Goal: Complete application form

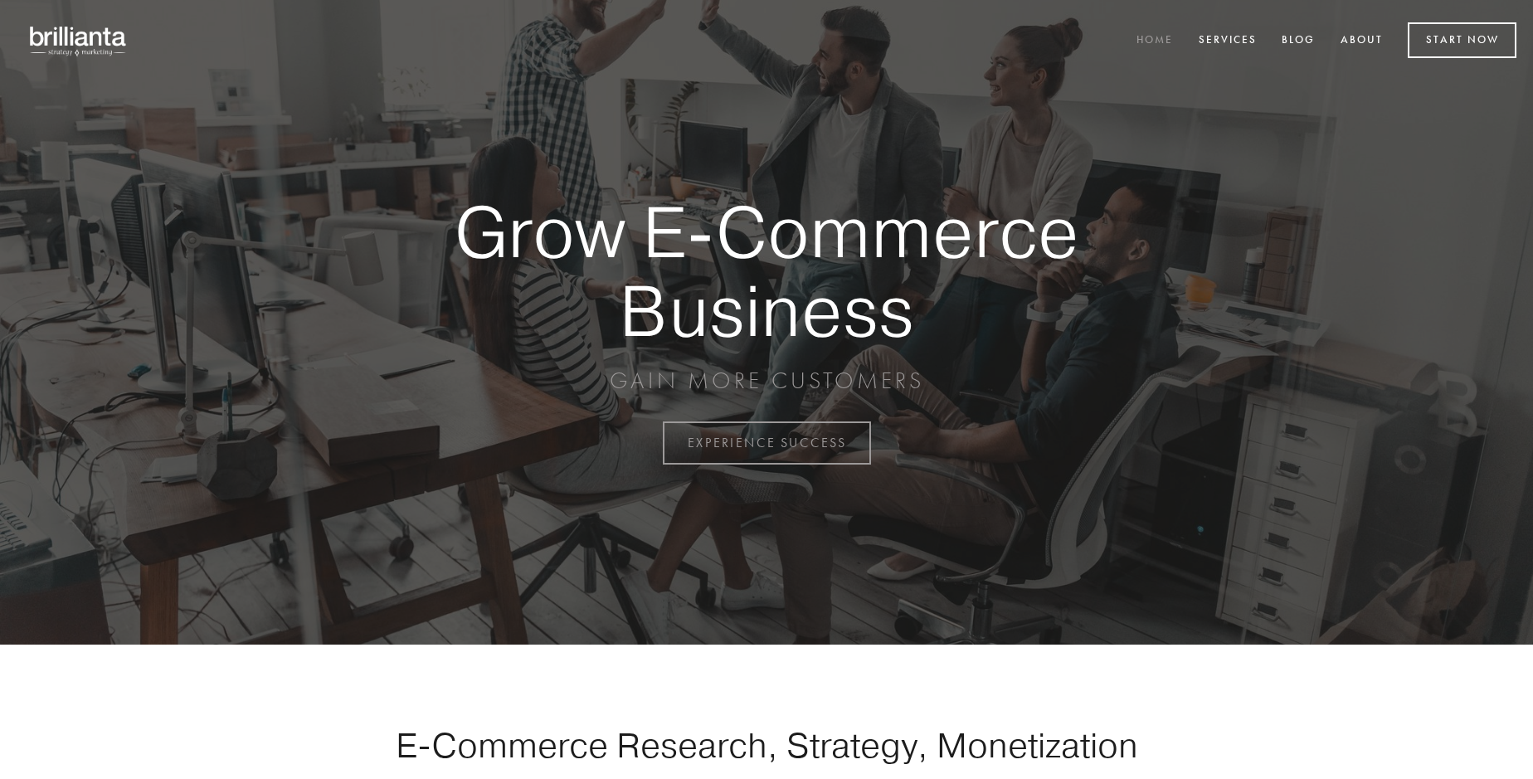
scroll to position [4348, 0]
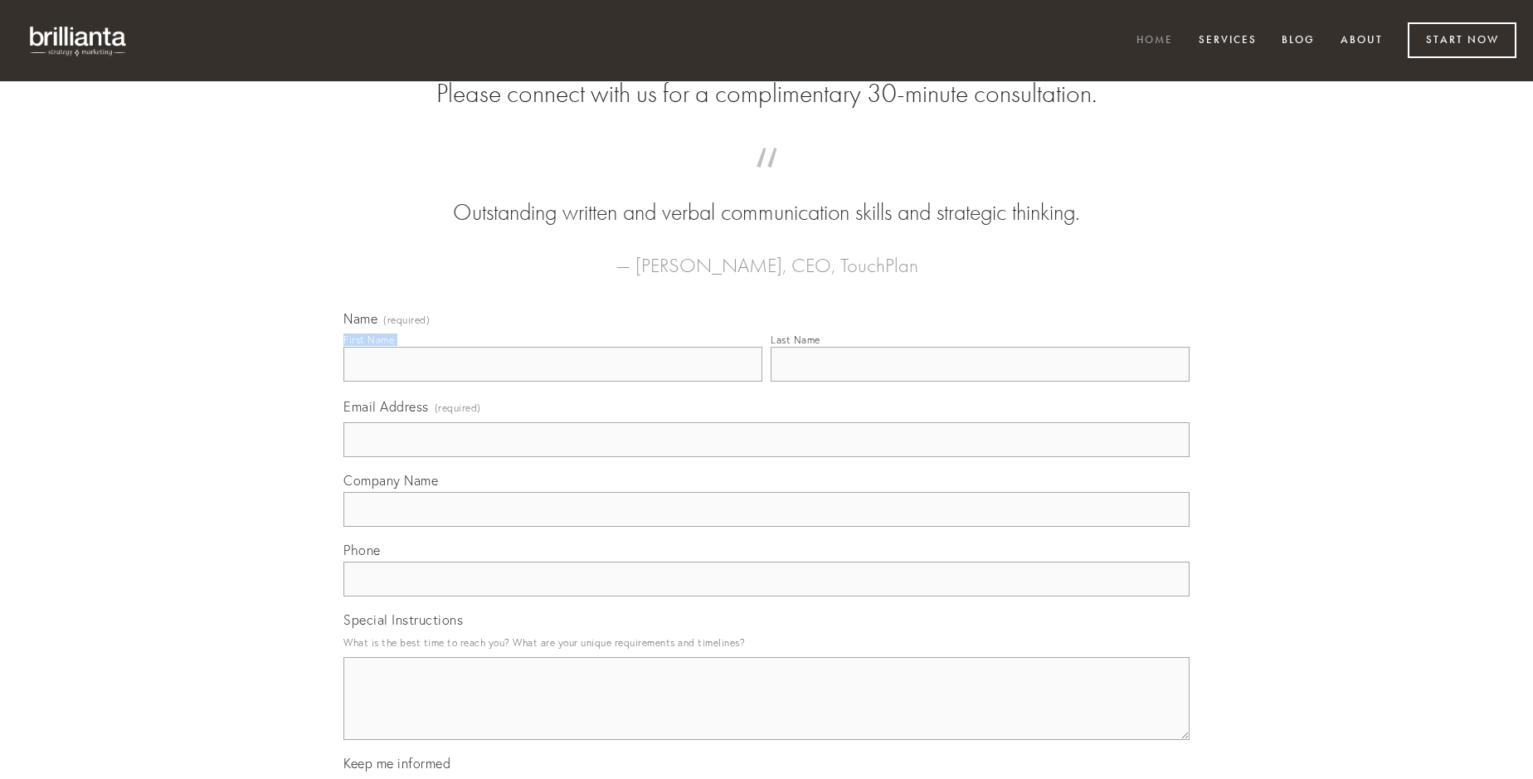
type input "[PERSON_NAME]"
click at [979, 382] on input "Last Name" at bounding box center [979, 364] width 419 height 35
type input "[PERSON_NAME]"
click at [766, 457] on input "Email Address (required)" at bounding box center [766, 439] width 846 height 35
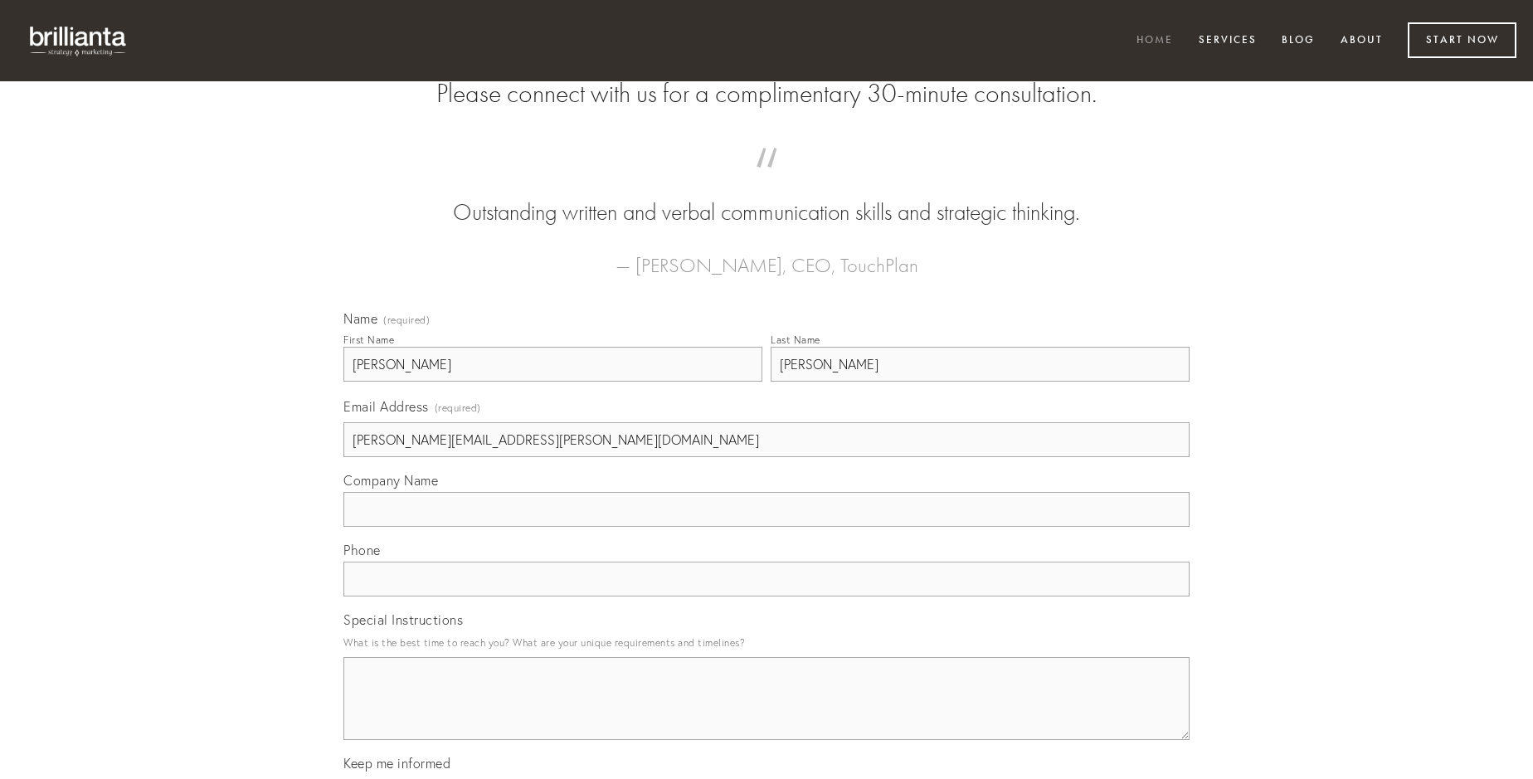
type input "[PERSON_NAME][EMAIL_ADDRESS][PERSON_NAME][DOMAIN_NAME]"
click at [766, 527] on input "Company Name" at bounding box center [766, 509] width 846 height 35
type input "abstergo"
click at [766, 596] on input "text" at bounding box center [766, 578] width 846 height 35
click at [766, 713] on textarea "Special Instructions" at bounding box center [766, 698] width 846 height 83
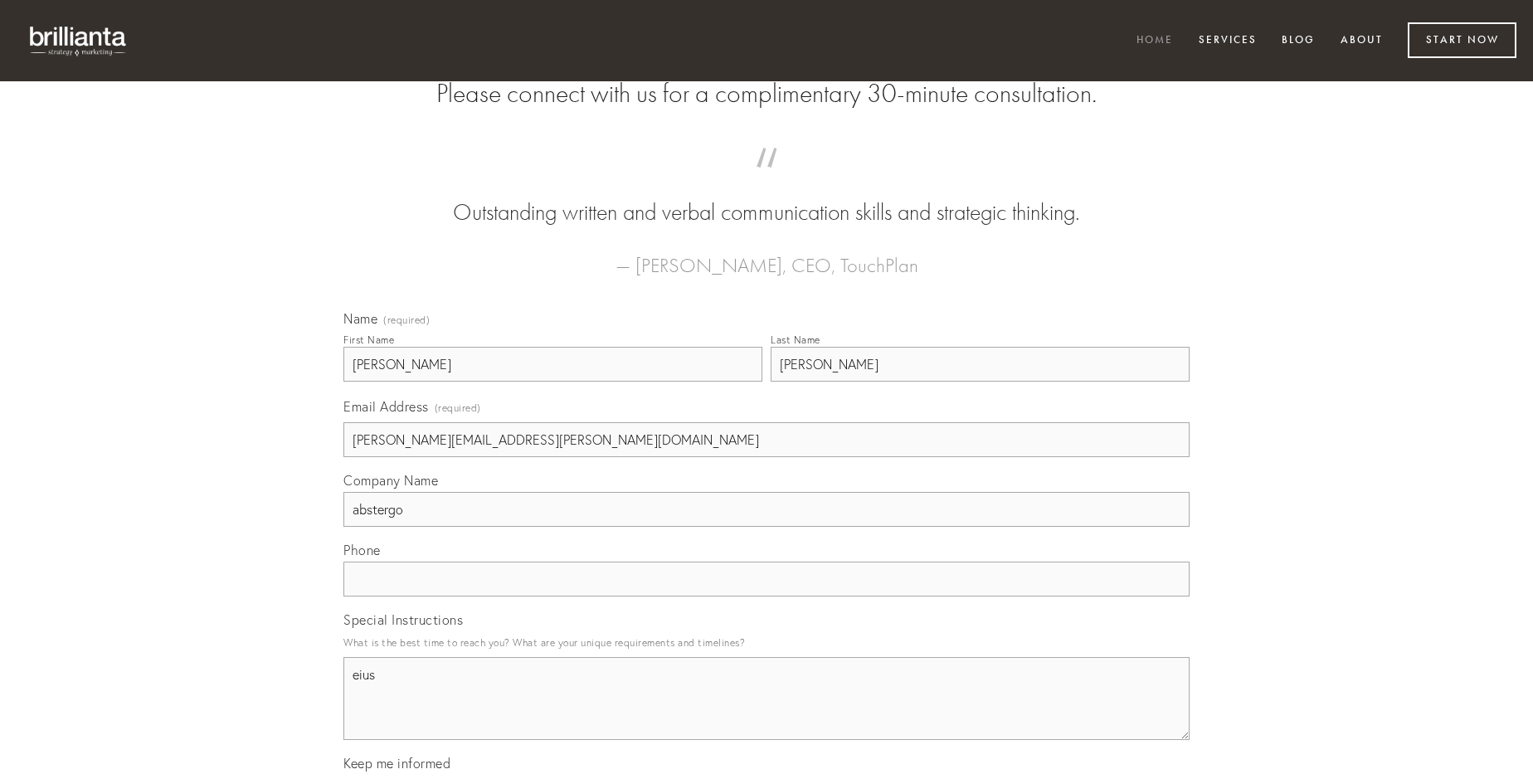
type textarea "eius"
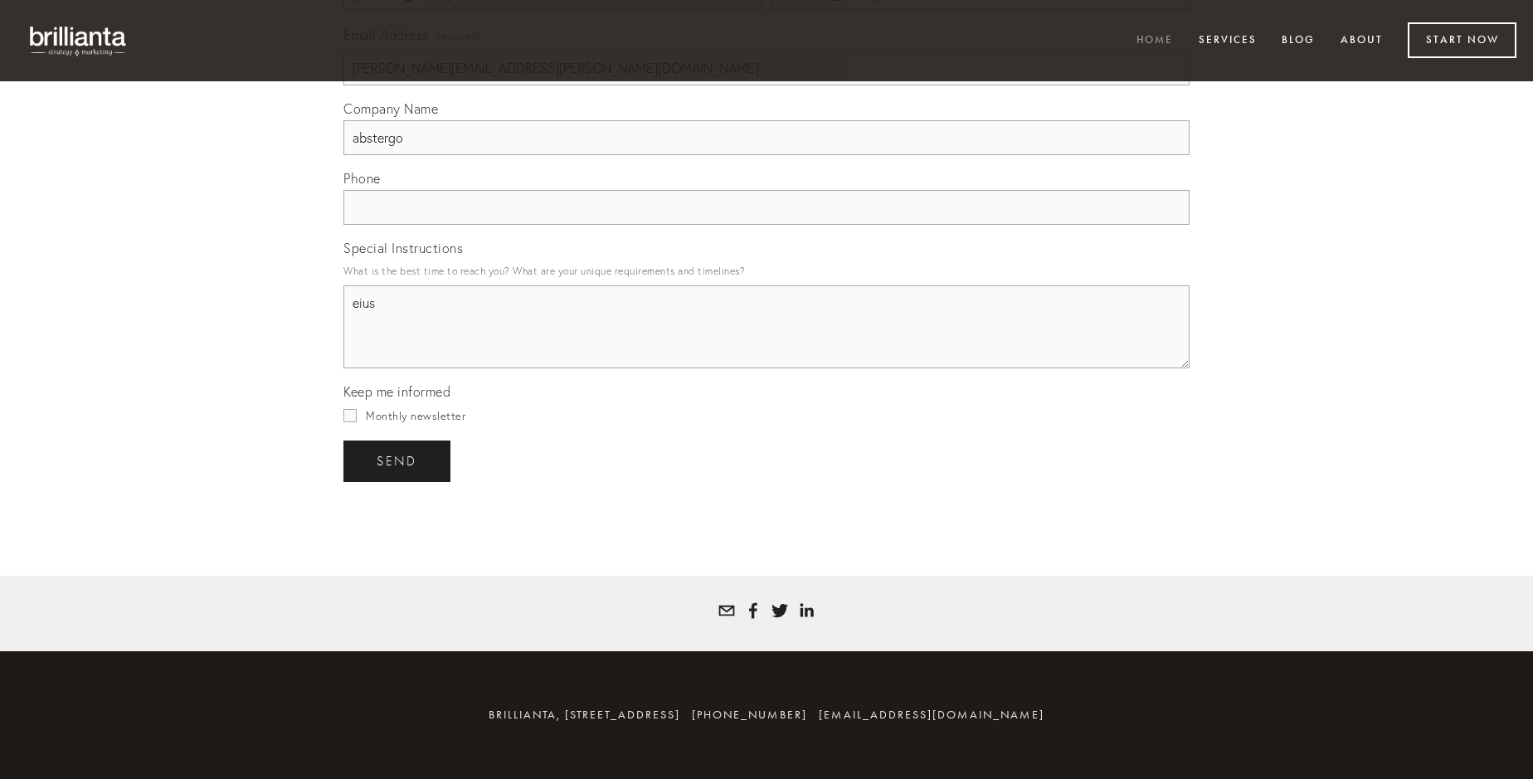
click at [398, 460] on span "send" at bounding box center [397, 461] width 41 height 15
